Goal: Information Seeking & Learning: Learn about a topic

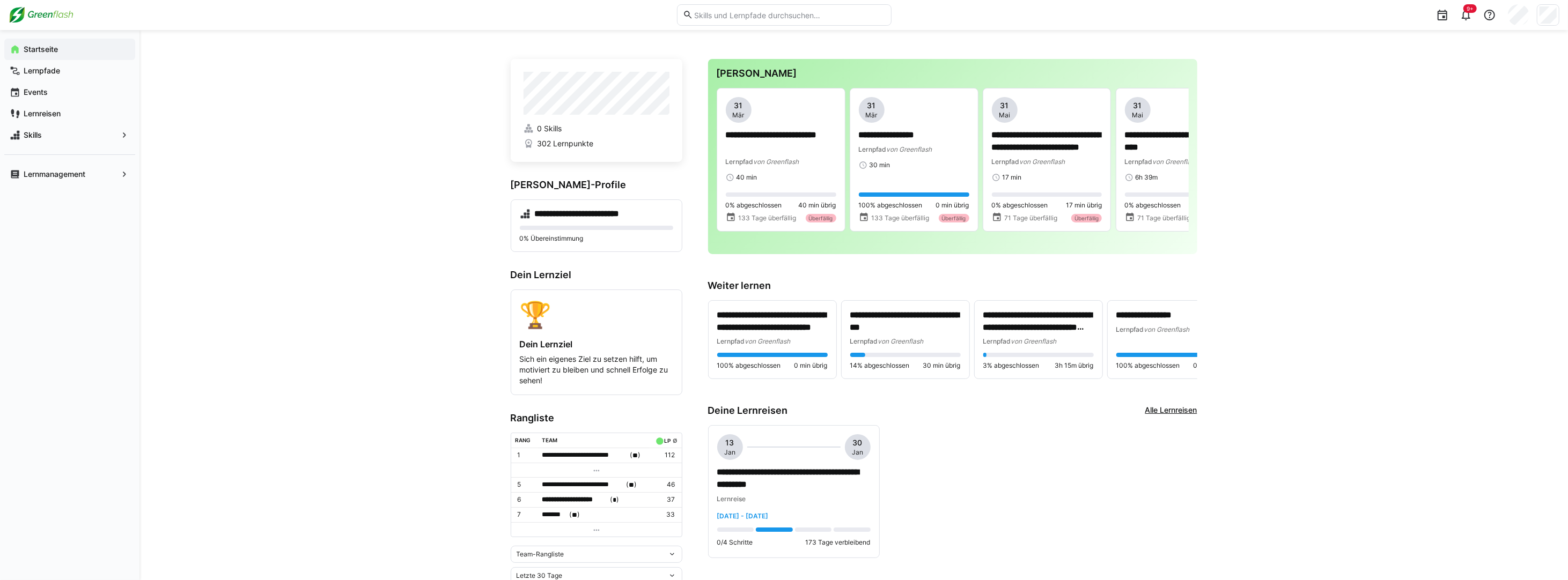
click at [752, 20] on eds-input at bounding box center [784, 15] width 215 height 21
click at [752, 14] on input "text" at bounding box center [789, 15] width 192 height 10
type input "software"
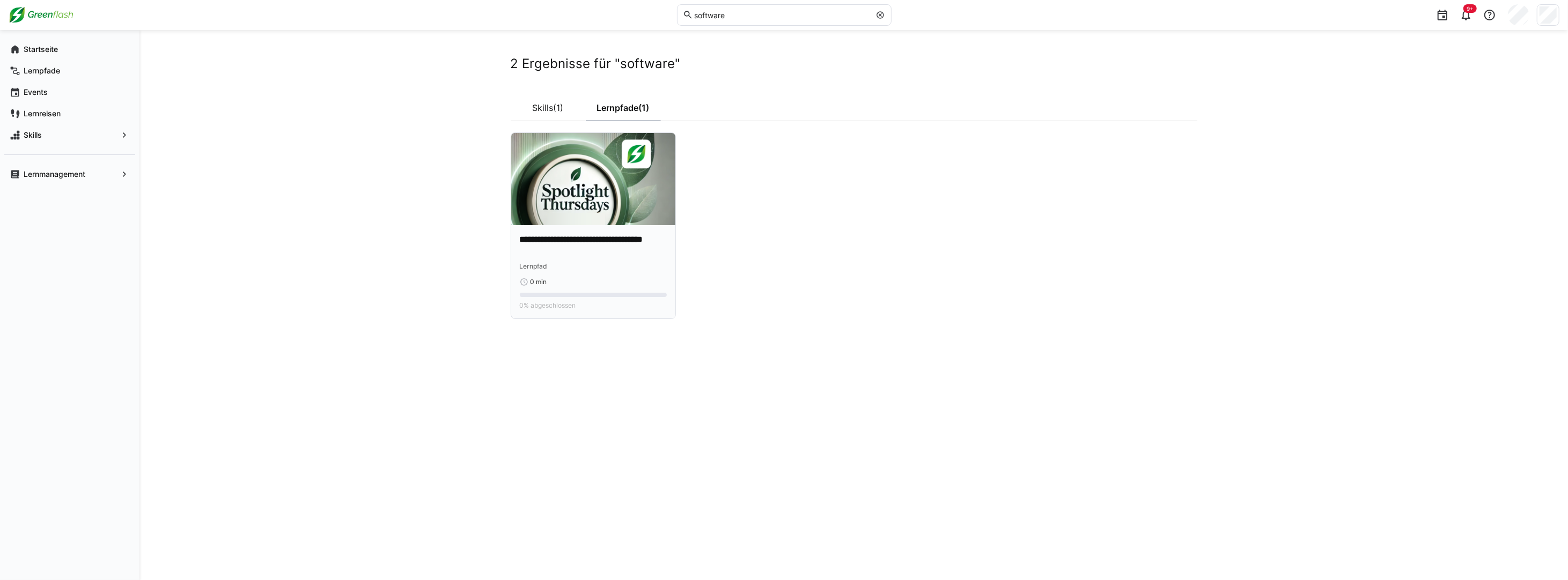
click at [608, 192] on img at bounding box center [593, 179] width 164 height 92
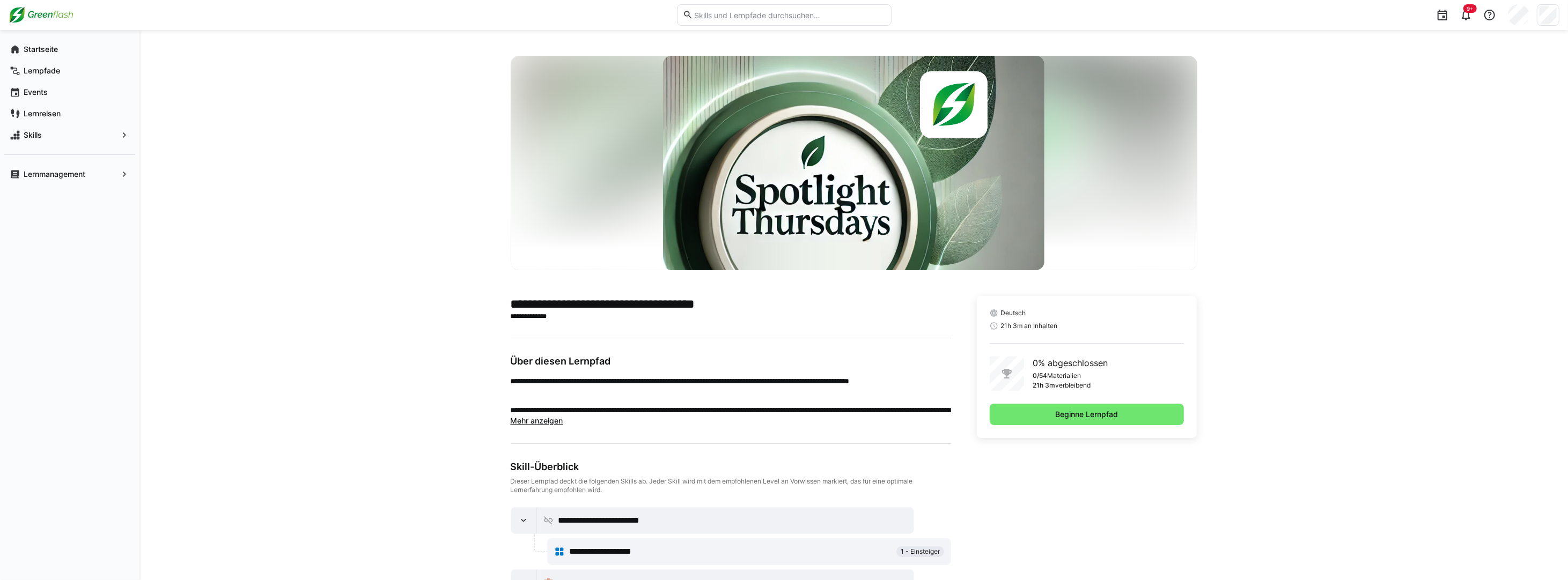
scroll to position [73, 0]
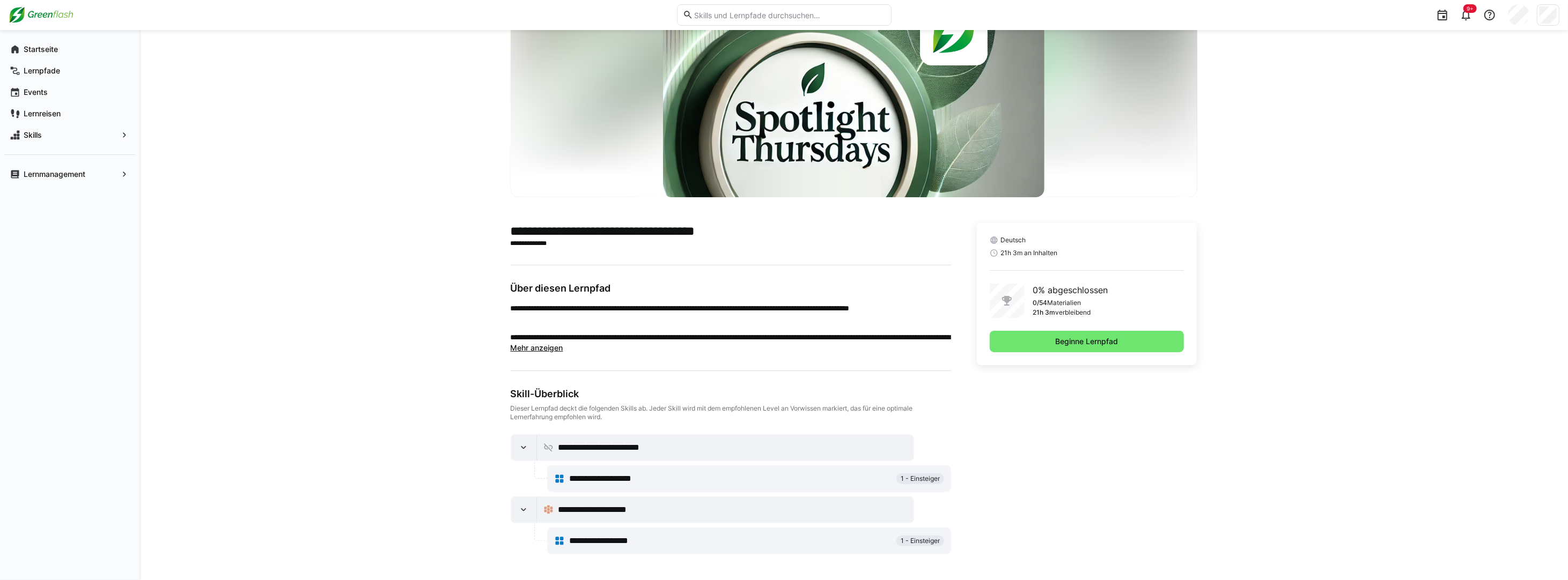
click at [610, 482] on span "**********" at bounding box center [611, 478] width 83 height 13
click at [624, 473] on span "**********" at bounding box center [611, 478] width 83 height 13
click at [1101, 340] on span "Beginne Lernpfad" at bounding box center [1088, 341] width 66 height 11
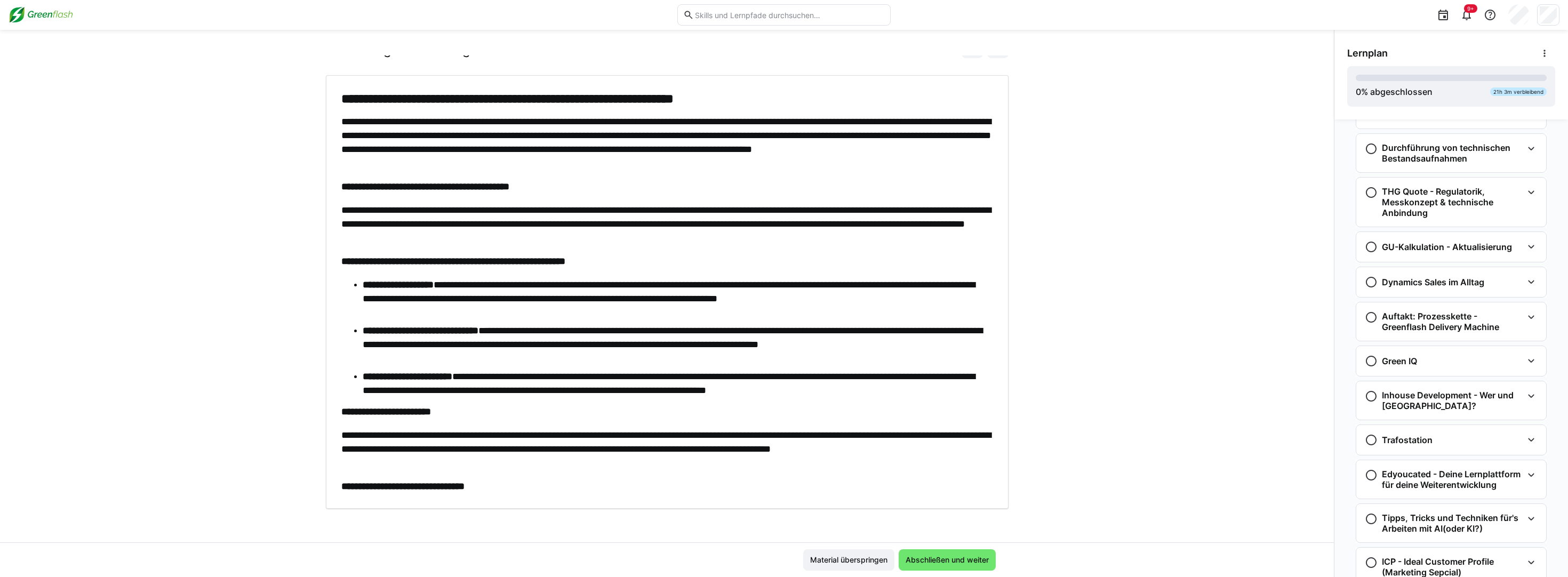
scroll to position [817, 0]
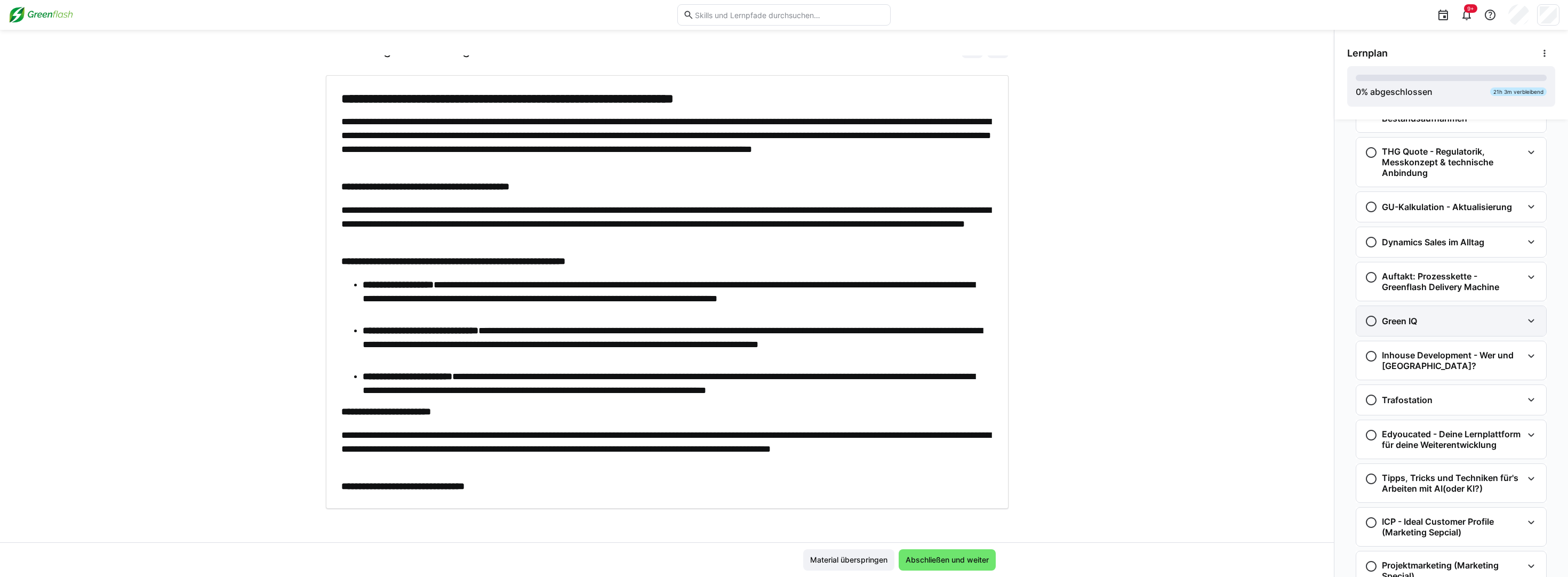
click at [1447, 336] on div "Green IQ" at bounding box center [1450, 321] width 190 height 30
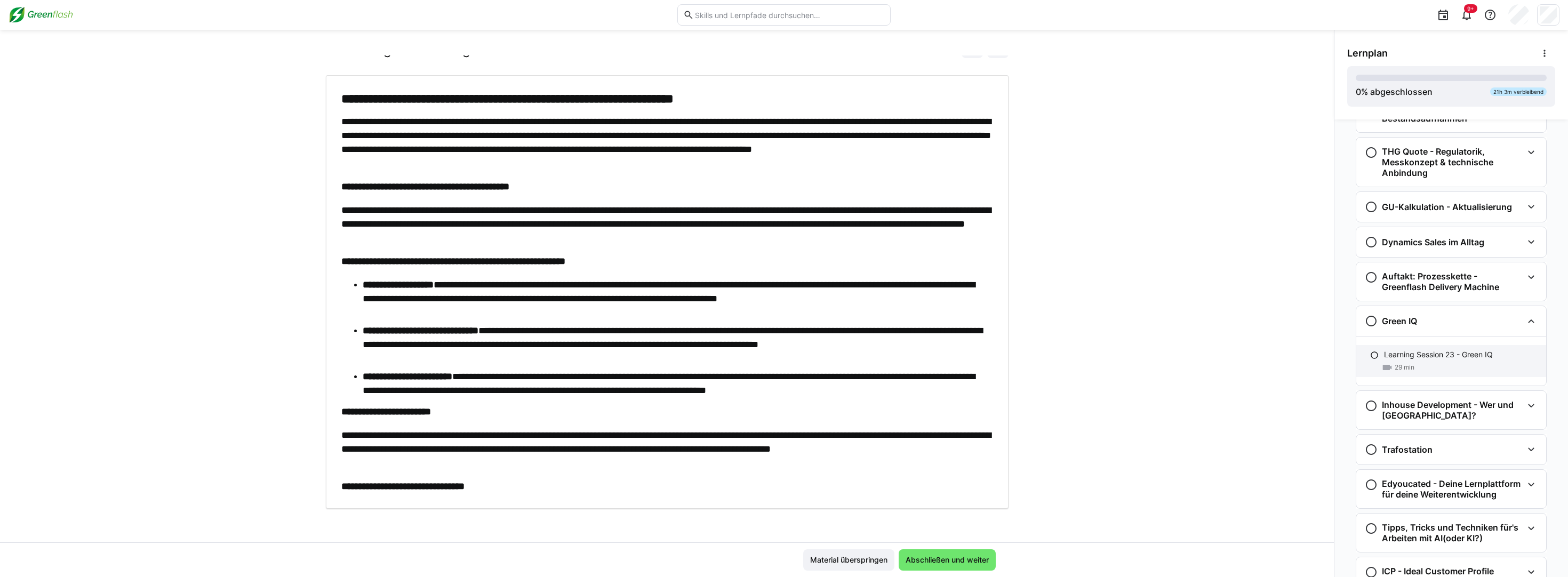
click at [1460, 373] on div "29 min" at bounding box center [1460, 367] width 154 height 10
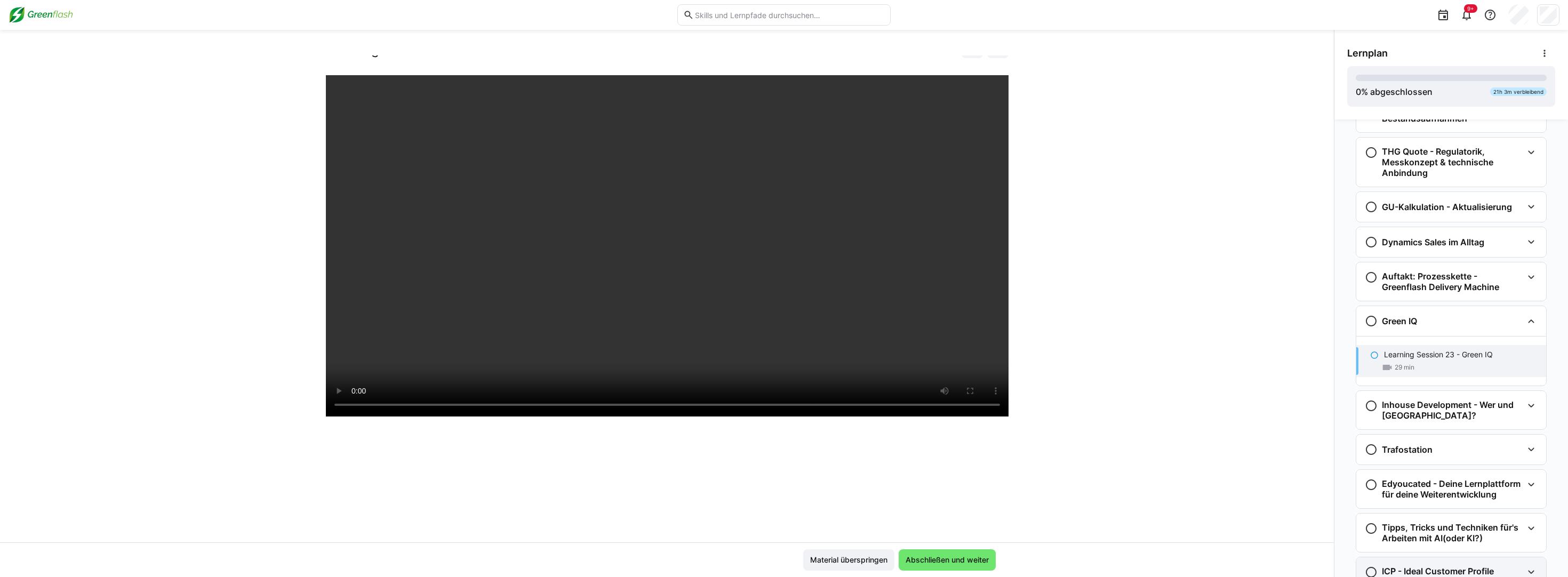
scroll to position [1014, 0]
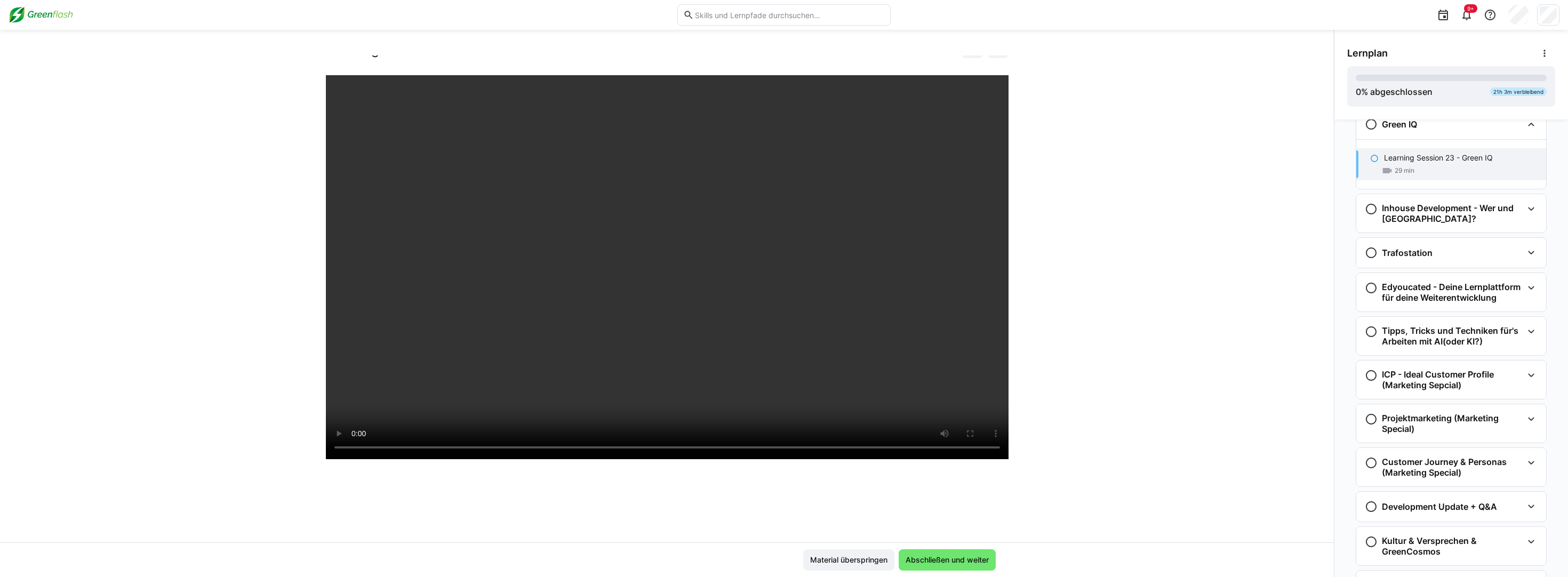
click at [1136, 396] on div "Learning Sessions: Spotlight Thursdays Learning Session 23 - Green IQ 29 LP" at bounding box center [667, 299] width 1334 height 487
click at [1173, 409] on div "Learning Sessions: Spotlight Thursdays Learning Session 23 - Green IQ 29 LP" at bounding box center [667, 299] width 1334 height 487
click at [435, 501] on div at bounding box center [667, 363] width 682 height 577
click at [1065, 198] on div "Learning Sessions: Spotlight Thursdays Learning Session 23 - Green IQ 29 LP" at bounding box center [667, 299] width 1334 height 487
drag, startPoint x: 641, startPoint y: 490, endPoint x: 650, endPoint y: 487, distance: 9.5
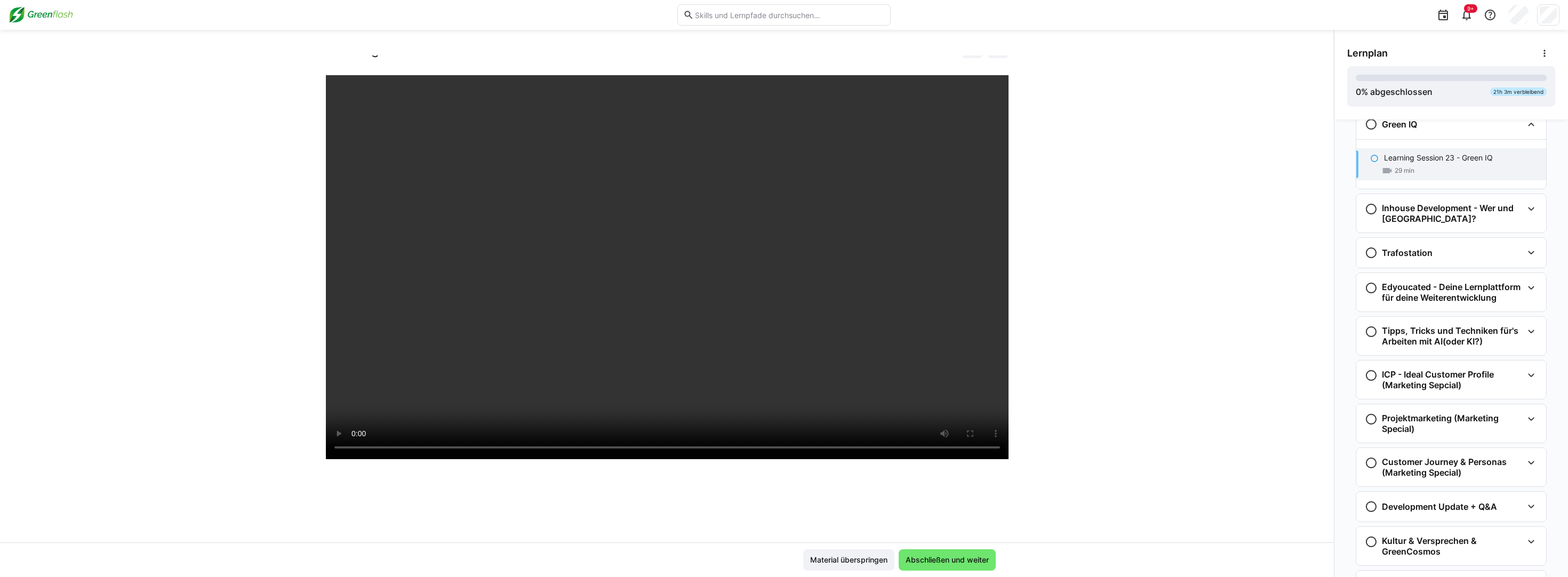
click at [641, 490] on div at bounding box center [667, 363] width 682 height 577
click at [1086, 513] on div "Learning Sessions: Spotlight Thursdays Learning Session 23 - Green IQ 29 LP" at bounding box center [667, 299] width 1334 height 487
